Goal: Information Seeking & Learning: Learn about a topic

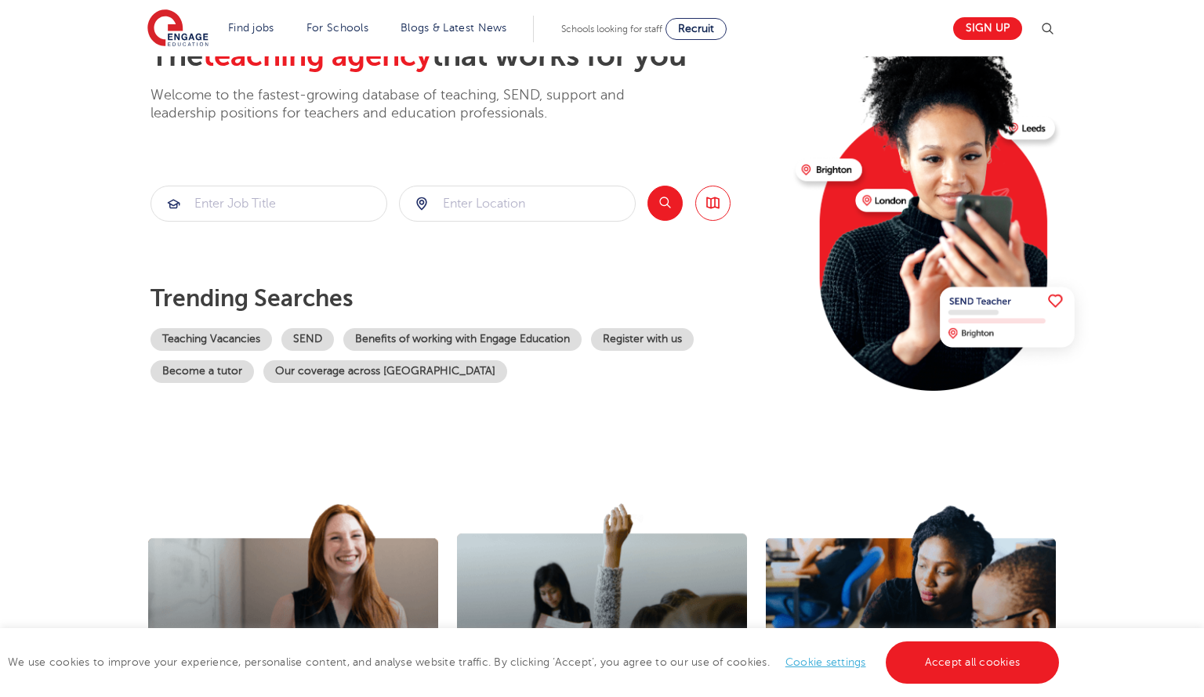
scroll to position [227, 0]
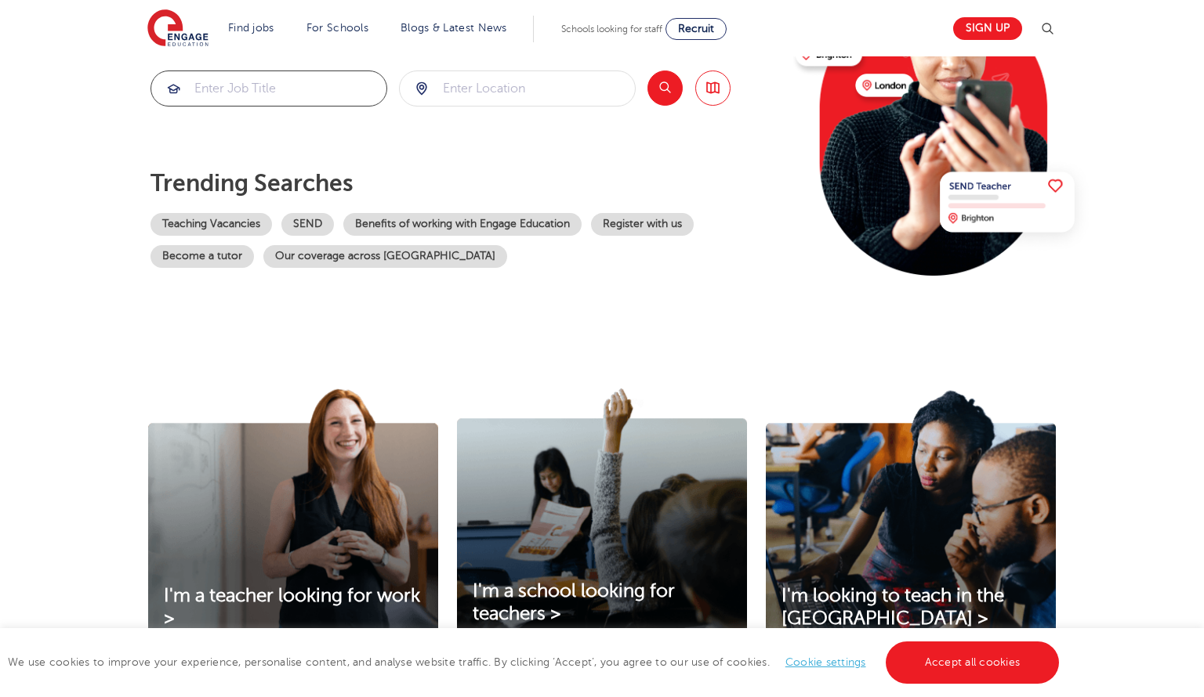
click at [266, 92] on input "search" at bounding box center [268, 88] width 235 height 34
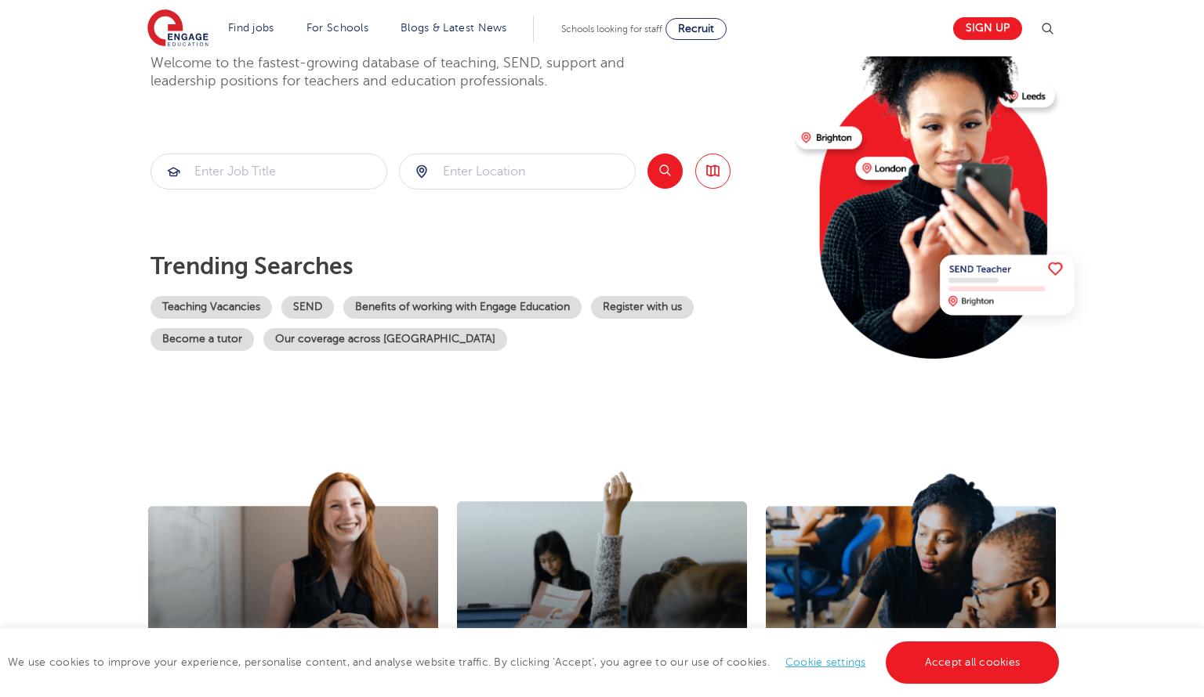
scroll to position [0, 0]
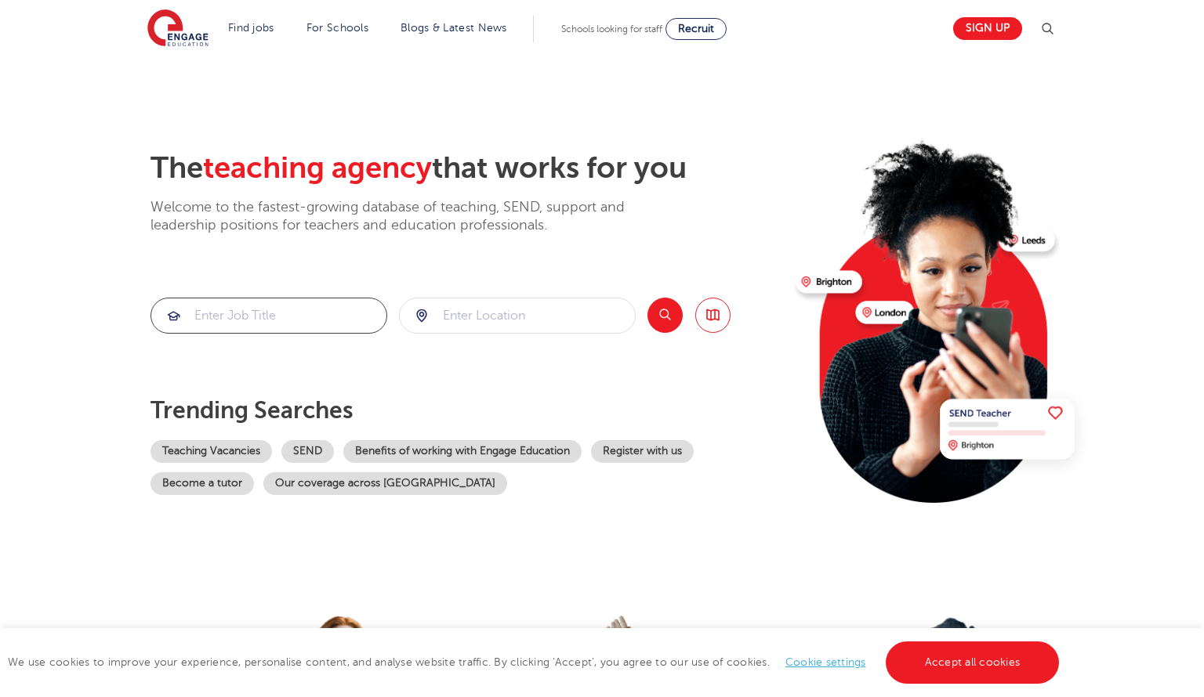
type input "u"
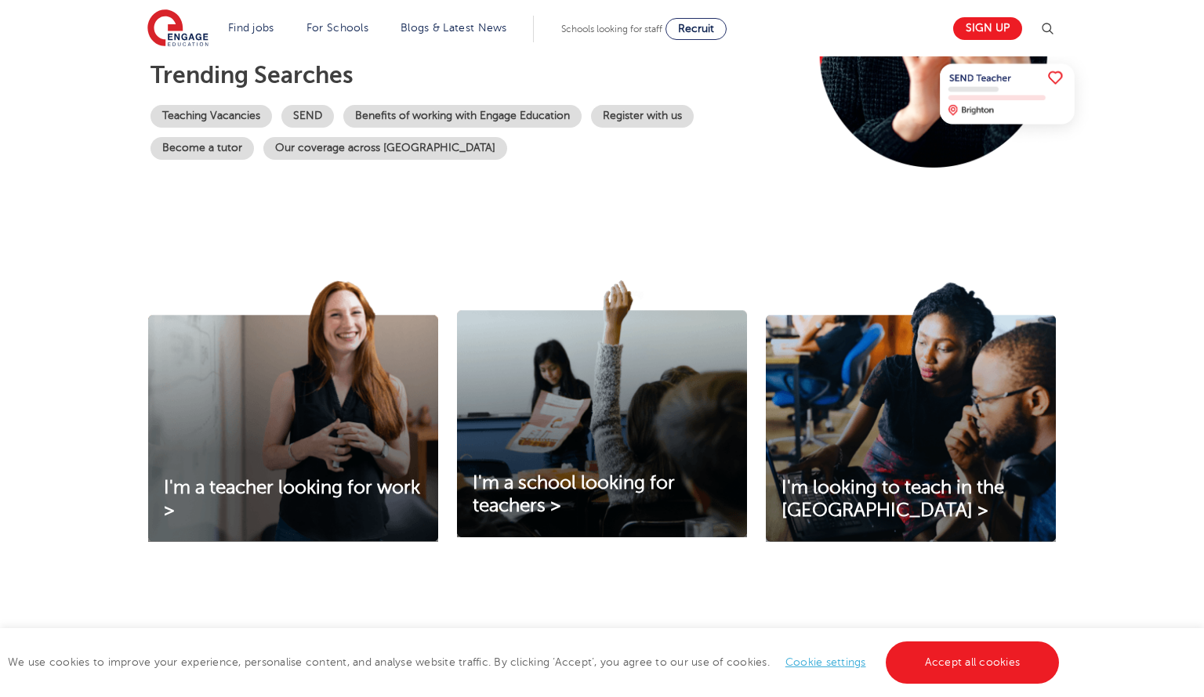
scroll to position [2, 0]
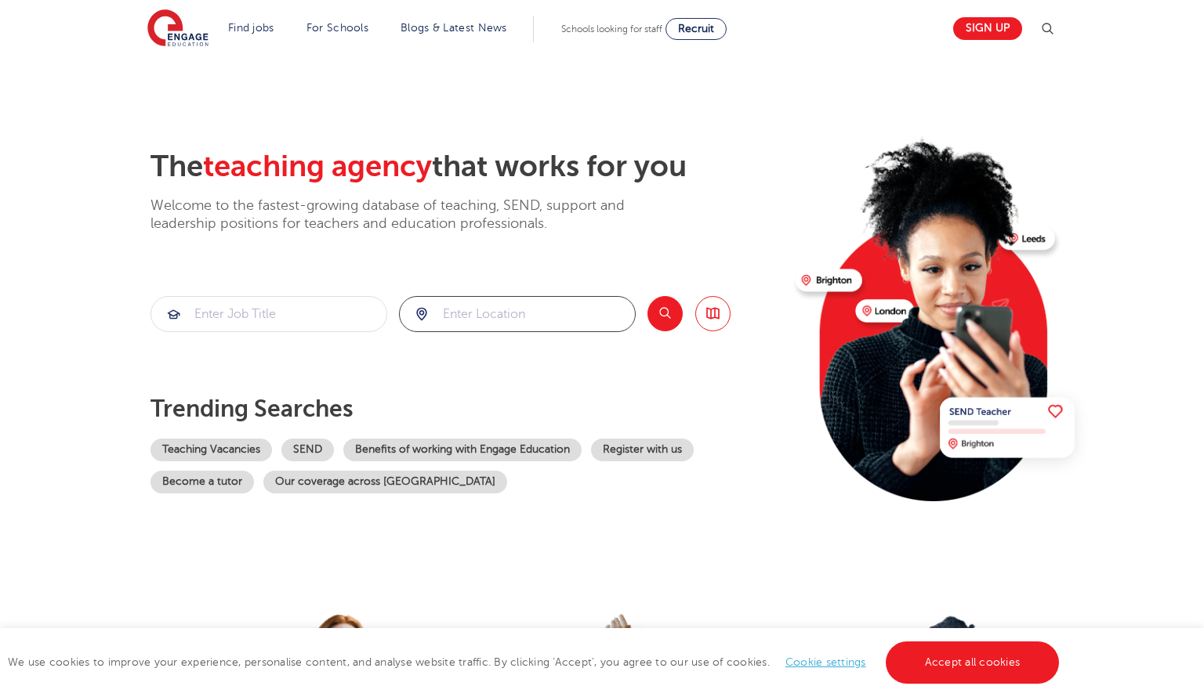
click at [537, 325] on input "search" at bounding box center [517, 314] width 235 height 34
type input "purley"
click at [272, 449] on link "Teaching Vacancies" at bounding box center [210, 450] width 121 height 23
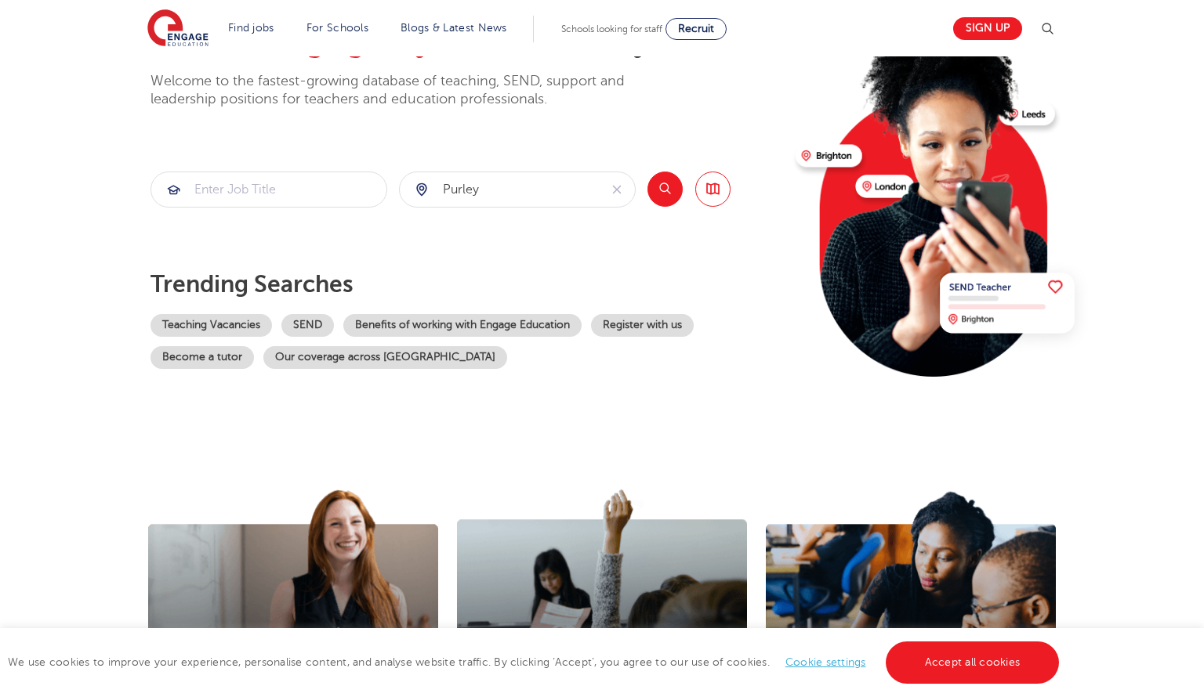
scroll to position [99, 0]
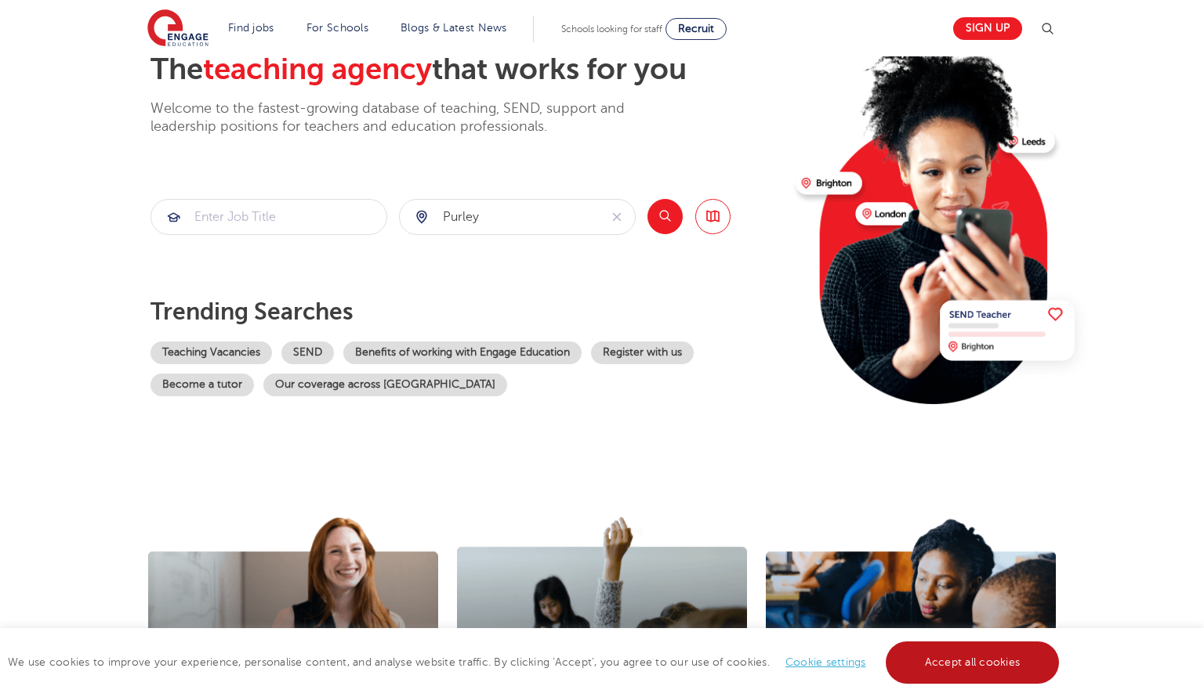
click at [1023, 657] on link "Accept all cookies" at bounding box center [973, 663] width 174 height 42
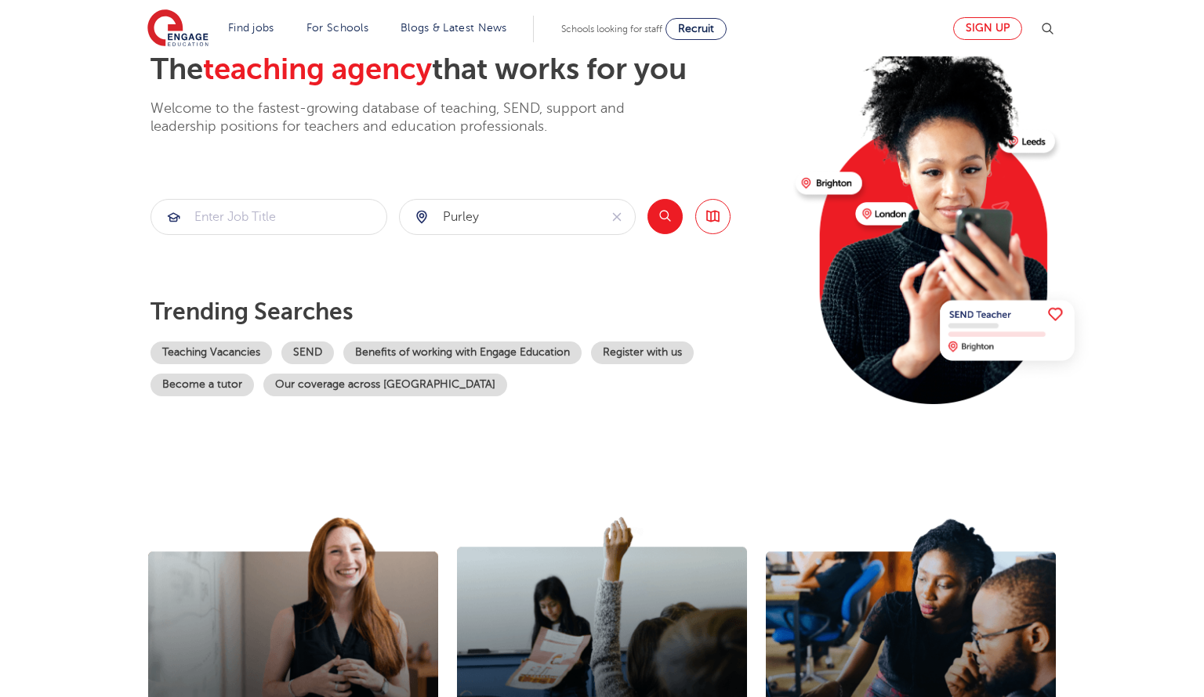
click at [998, 24] on link "Sign up" at bounding box center [987, 28] width 69 height 23
click at [334, 347] on link "SEND" at bounding box center [307, 353] width 53 height 23
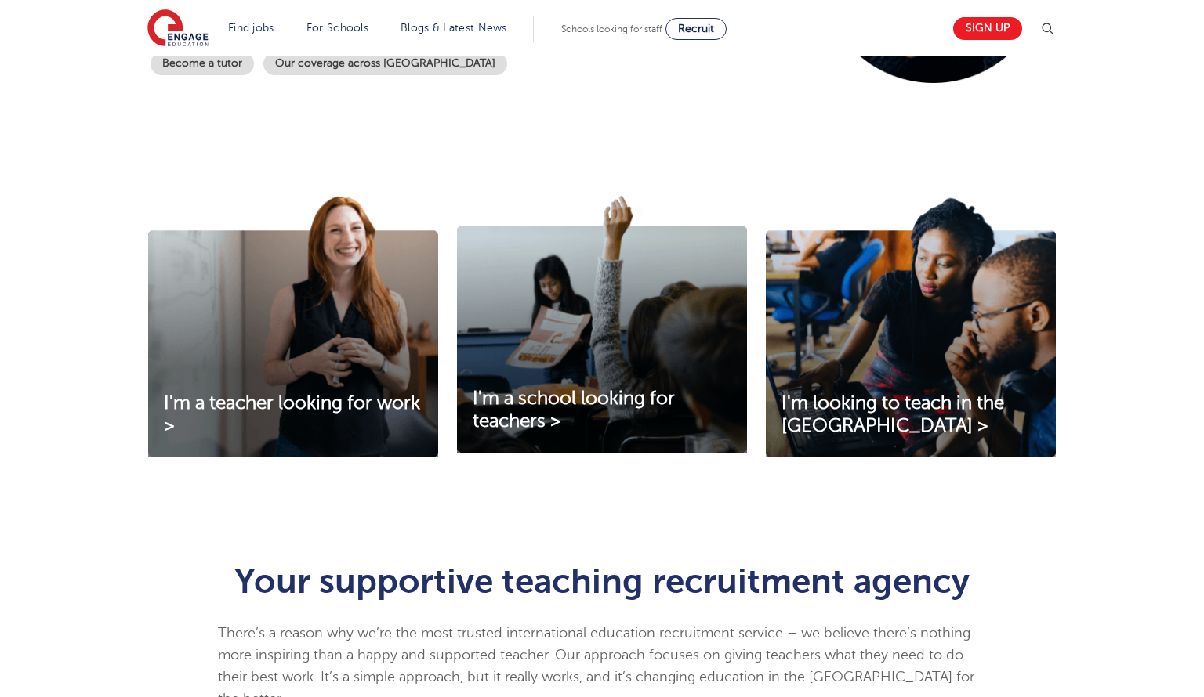
scroll to position [597, 0]
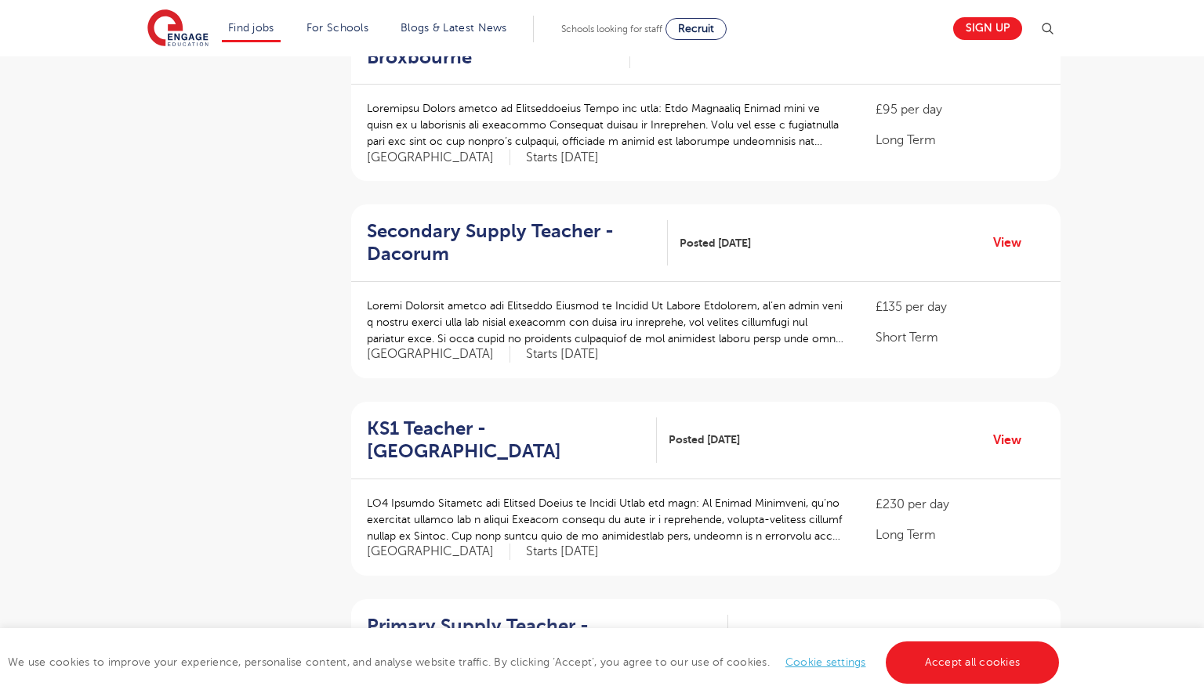
scroll to position [247, 0]
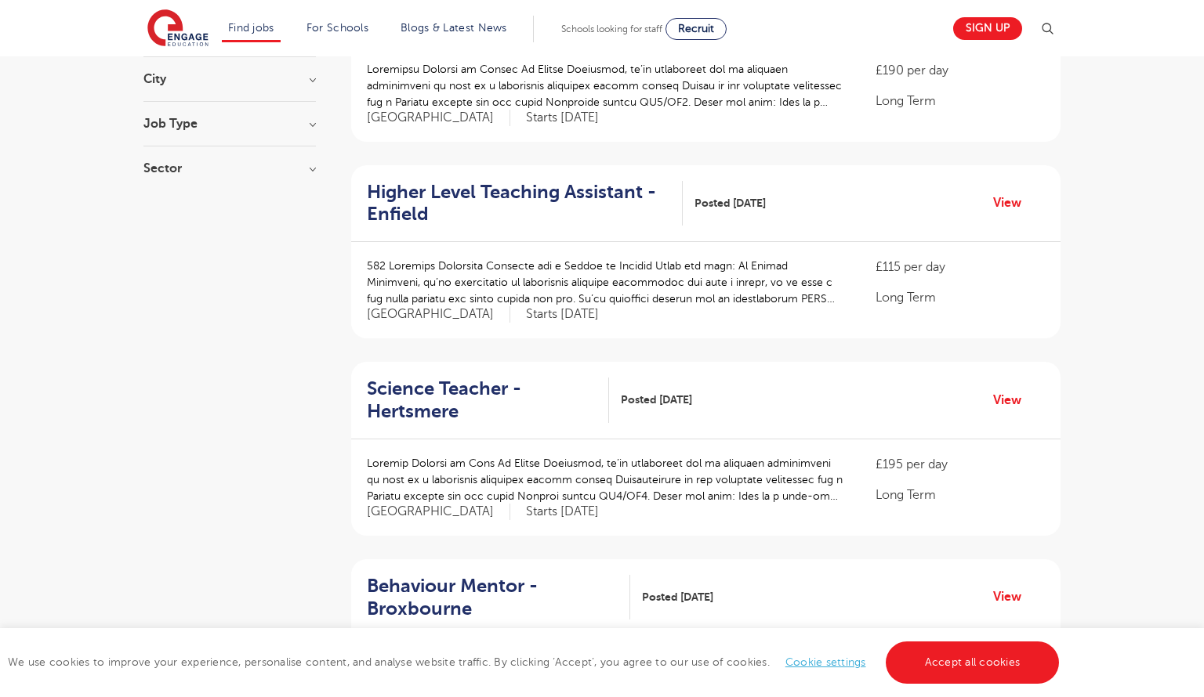
click at [444, 388] on h2 "Science Teacher - Hertsmere" at bounding box center [482, 400] width 230 height 45
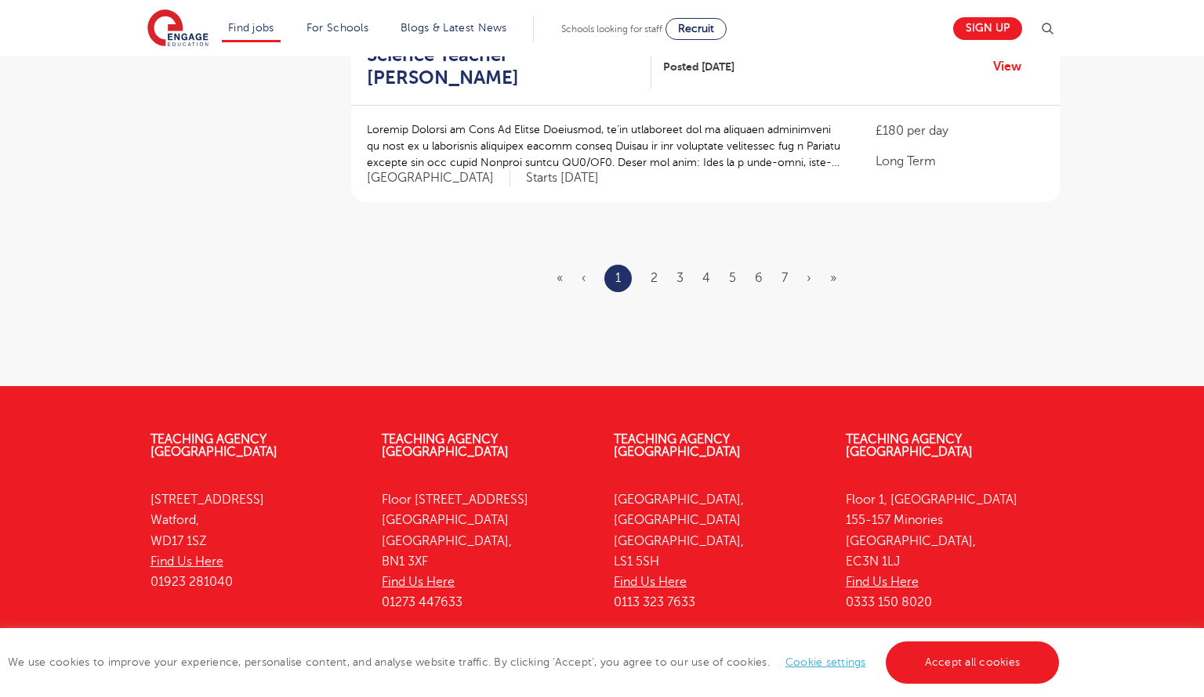
scroll to position [1885, 0]
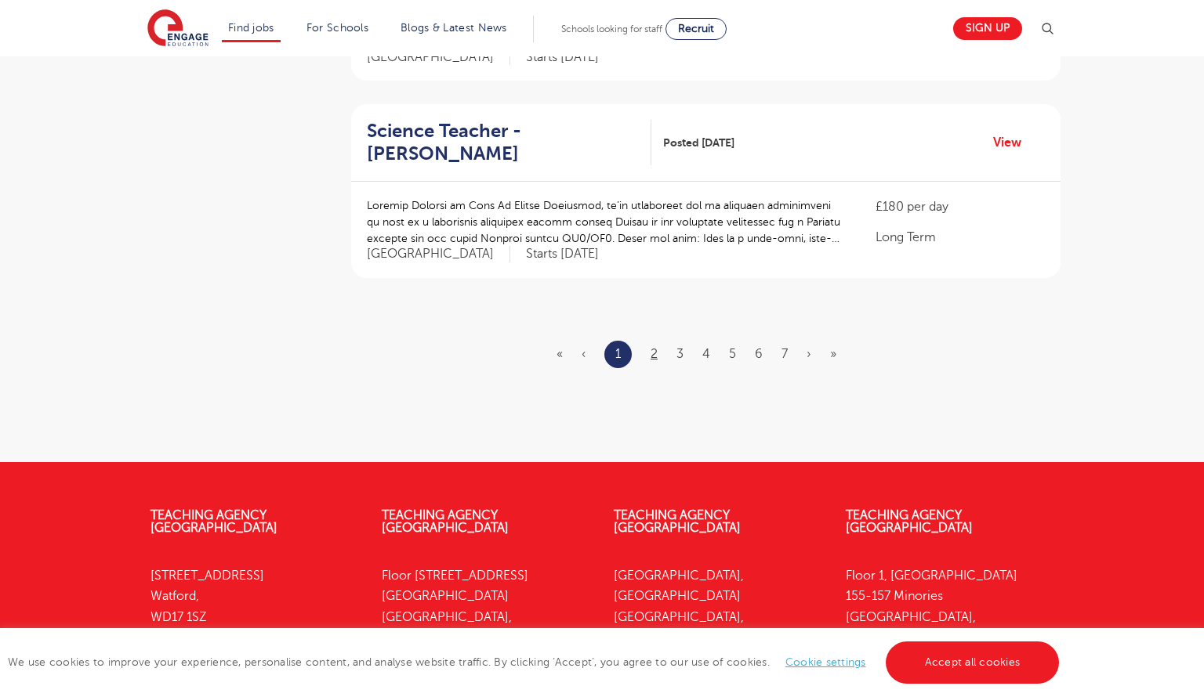
click at [657, 347] on link "2" at bounding box center [653, 354] width 7 height 14
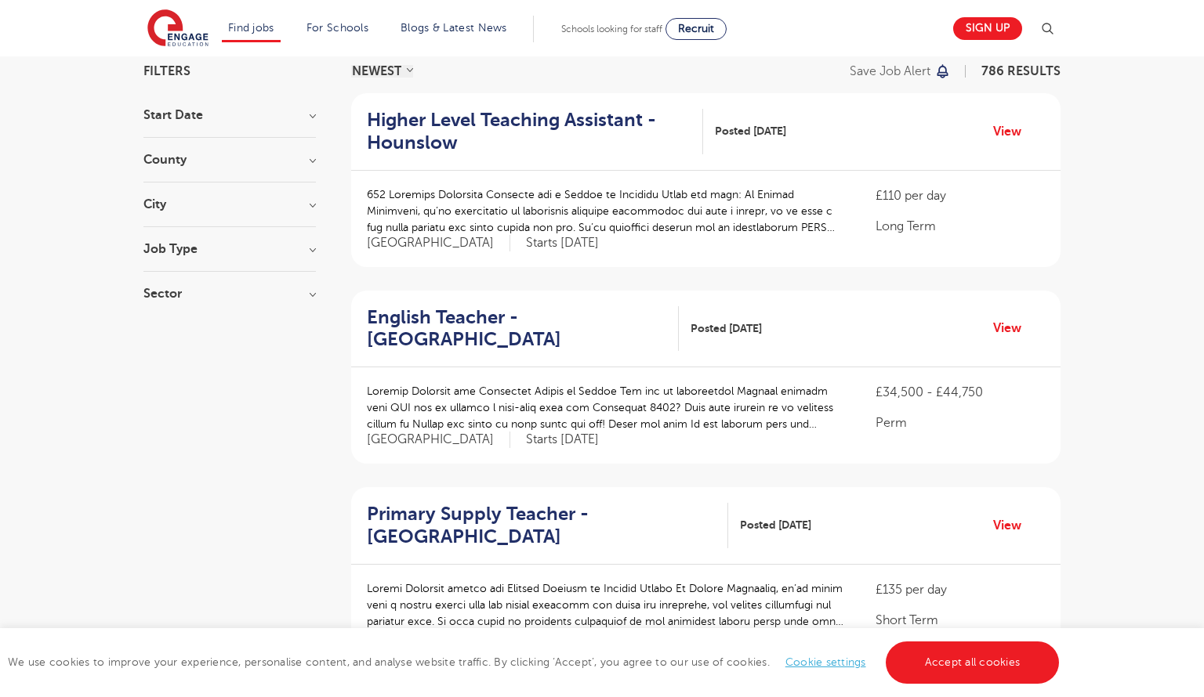
scroll to position [264, 0]
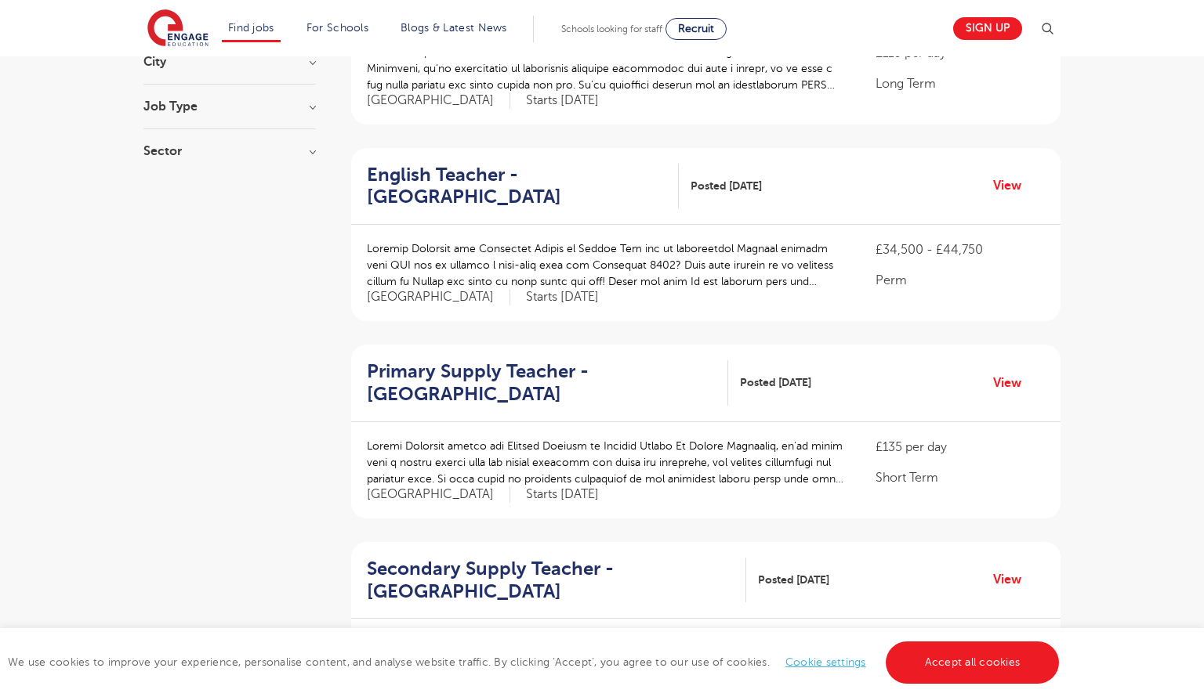
click at [629, 365] on h2 "Primary Supply Teacher - Waltham Forest" at bounding box center [541, 382] width 349 height 45
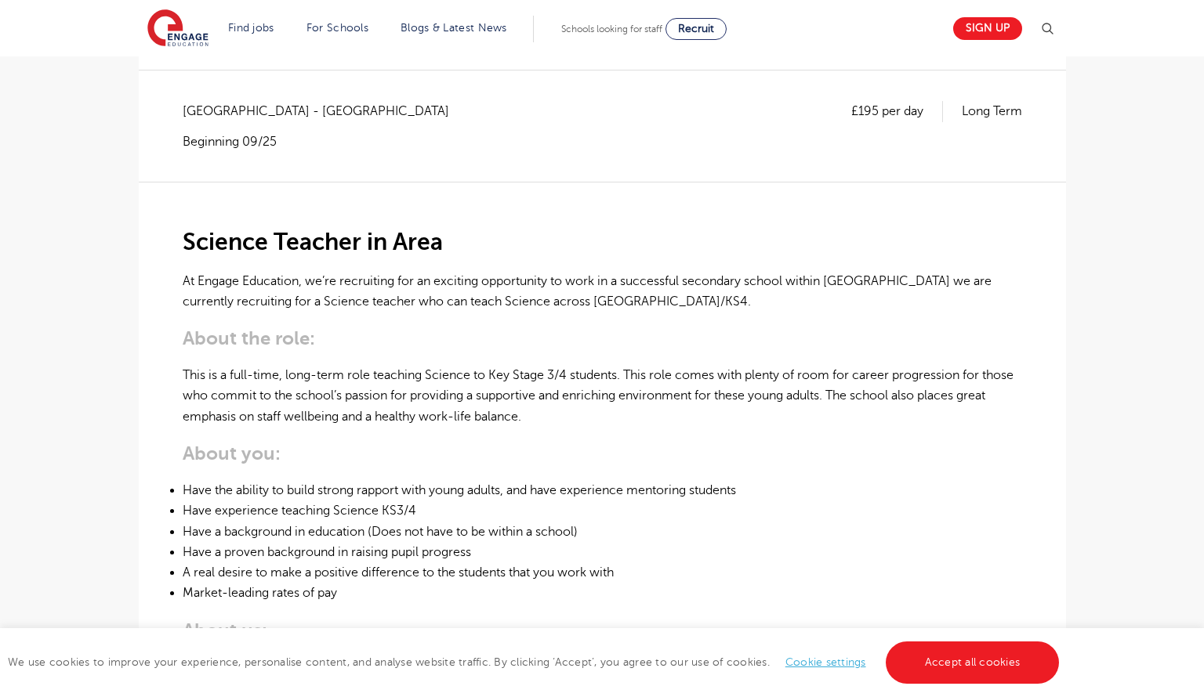
scroll to position [128, 0]
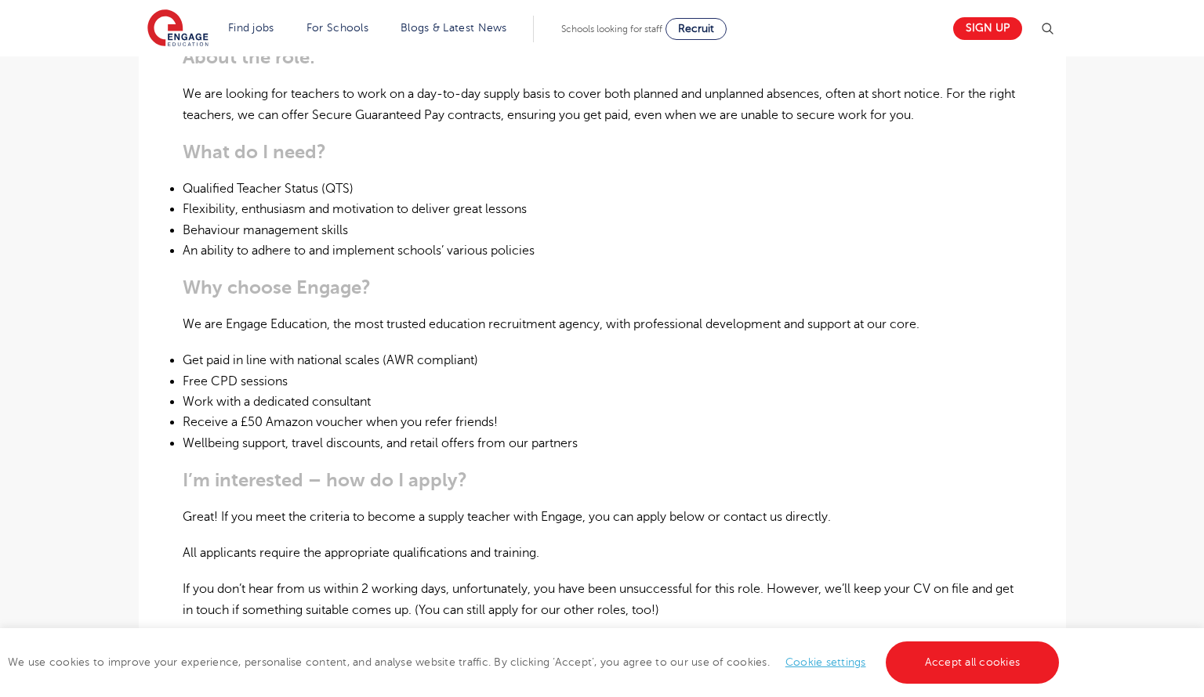
scroll to position [89, 0]
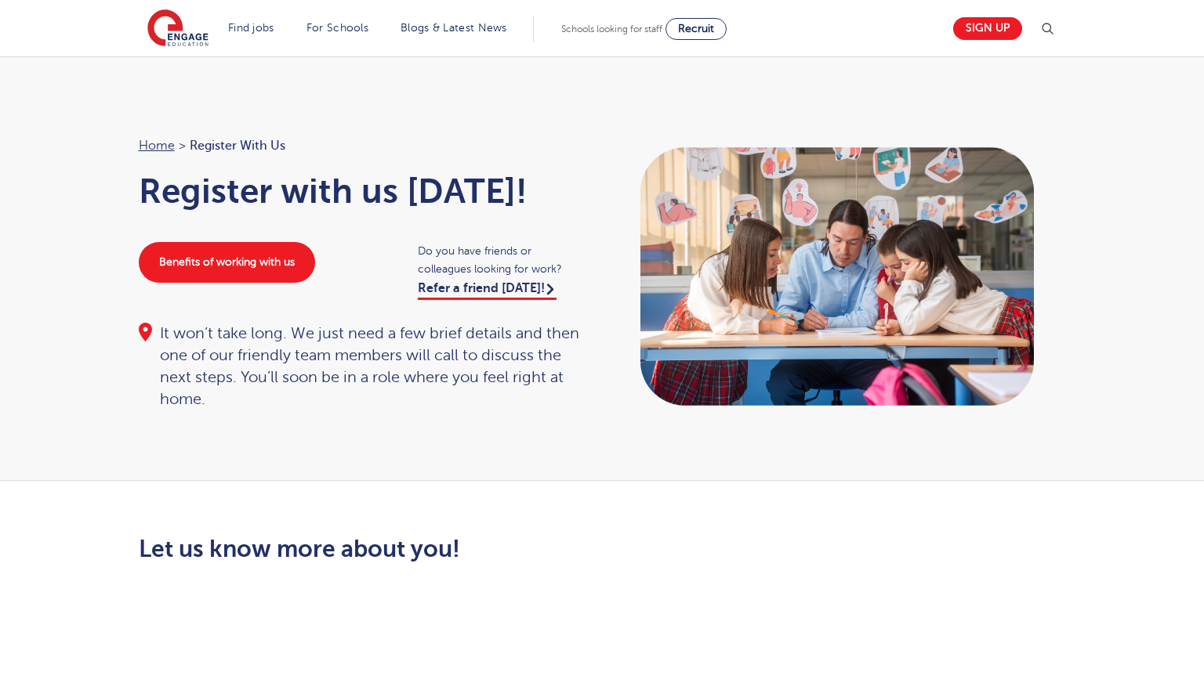
scroll to position [144, 0]
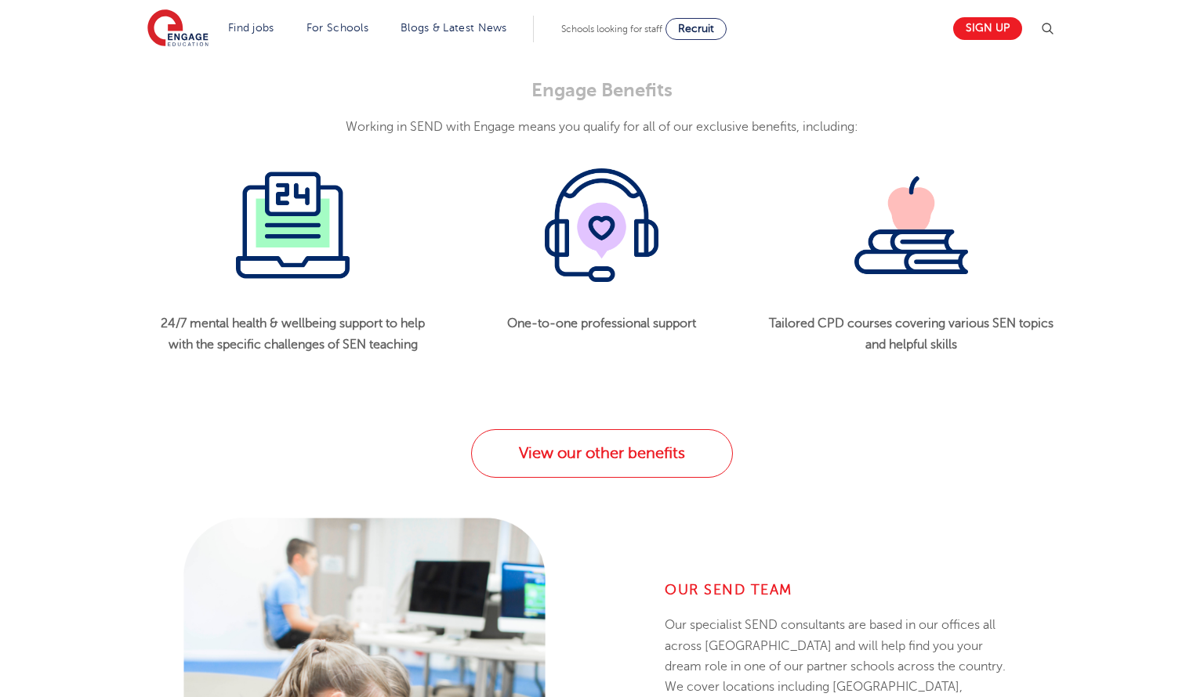
scroll to position [1023, 0]
